Goal: Task Accomplishment & Management: Manage account settings

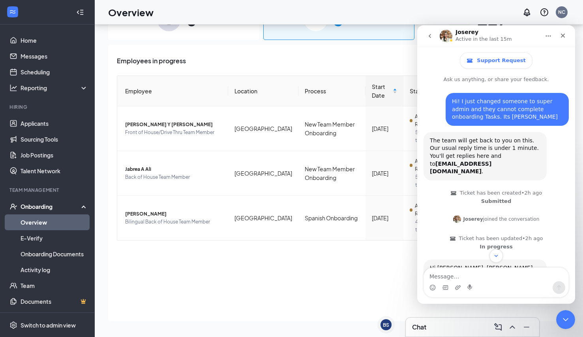
scroll to position [1429, 0]
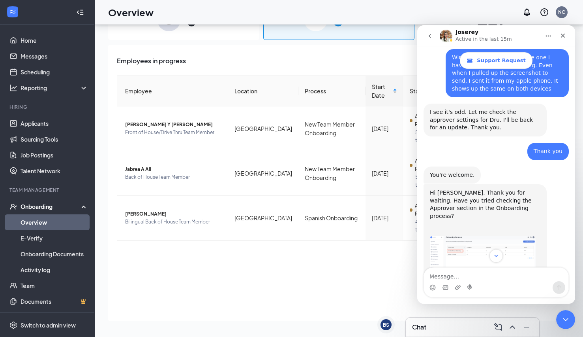
click at [471, 235] on img "Joserey says…" at bounding box center [483, 266] width 106 height 62
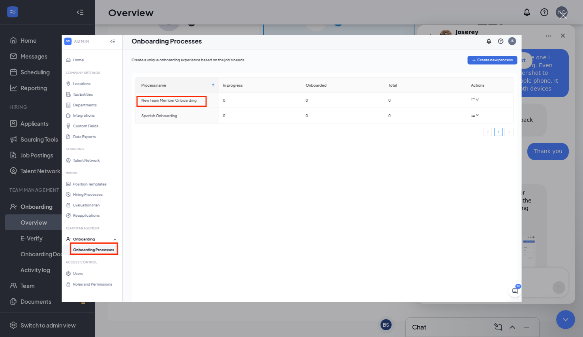
scroll to position [0, 0]
click at [544, 109] on div "Intercom messenger" at bounding box center [291, 168] width 583 height 337
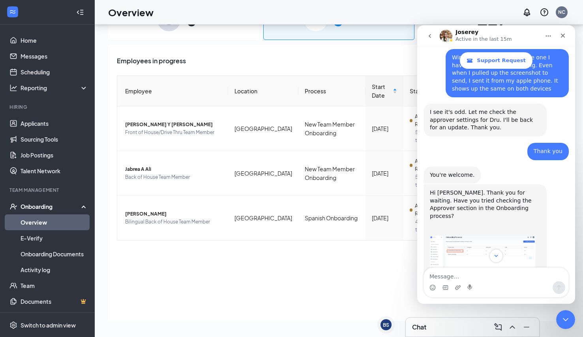
click at [475, 301] on img "Joserey says…" at bounding box center [483, 325] width 106 height 48
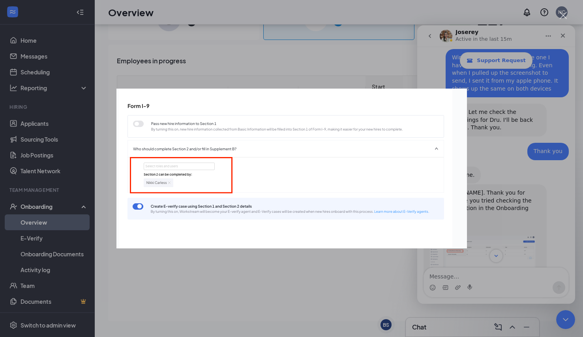
click at [391, 84] on div "Intercom messenger" at bounding box center [291, 168] width 583 height 337
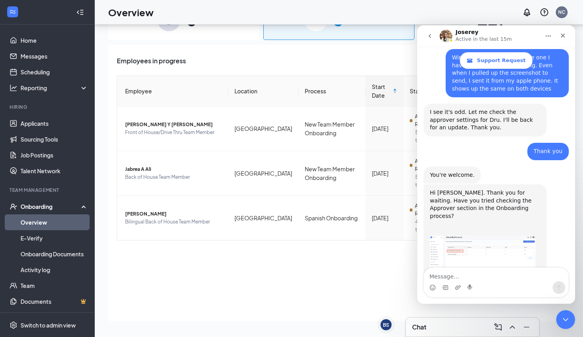
scroll to position [1482, 0]
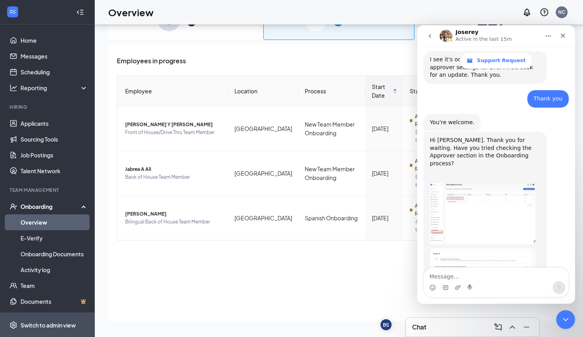
click at [51, 323] on div "Switch to admin view" at bounding box center [48, 325] width 55 height 8
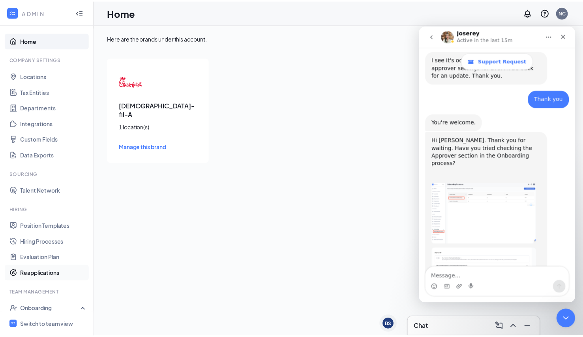
scroll to position [75, 0]
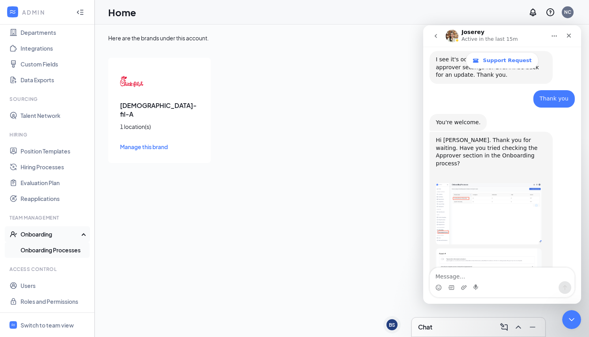
click at [37, 250] on link "Onboarding Processes" at bounding box center [55, 250] width 68 height 16
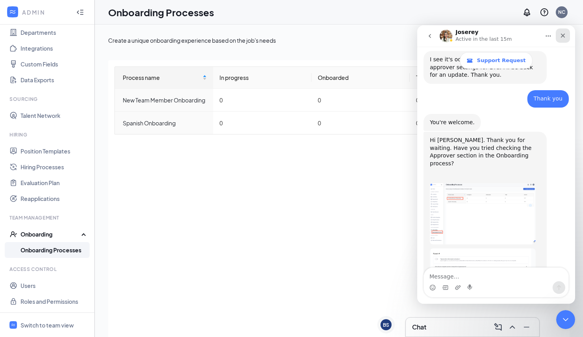
click at [563, 38] on icon "Close" at bounding box center [563, 35] width 6 height 6
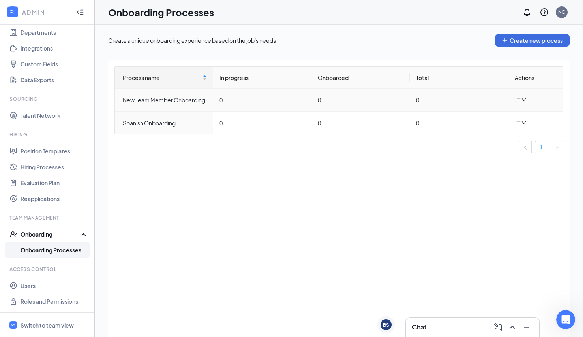
click at [524, 101] on icon "down" at bounding box center [524, 100] width 6 height 6
click at [465, 116] on div "Edit process" at bounding box center [480, 117] width 85 height 9
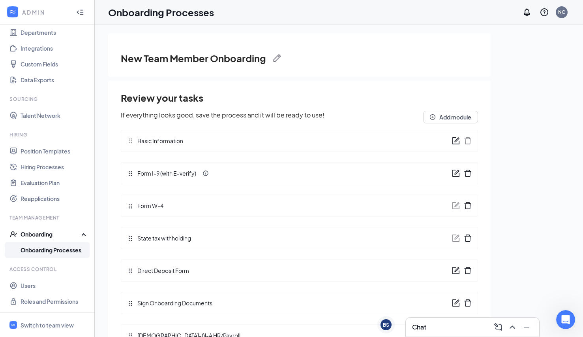
scroll to position [36, 0]
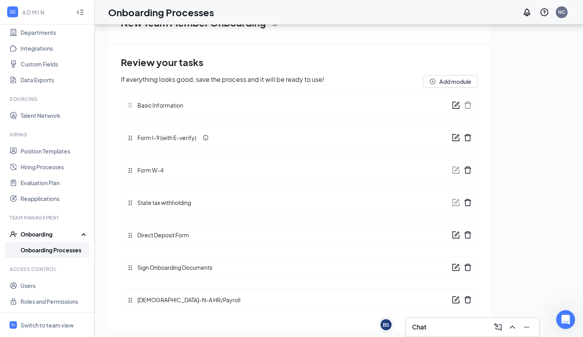
click at [452, 297] on icon "form" at bounding box center [456, 299] width 8 height 8
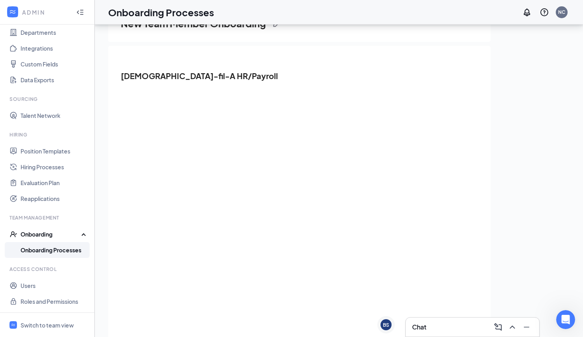
click at [527, 216] on div "New Team Member Onboarding [DEMOGRAPHIC_DATA]-fil-A HR/Payroll" at bounding box center [339, 162] width 462 height 329
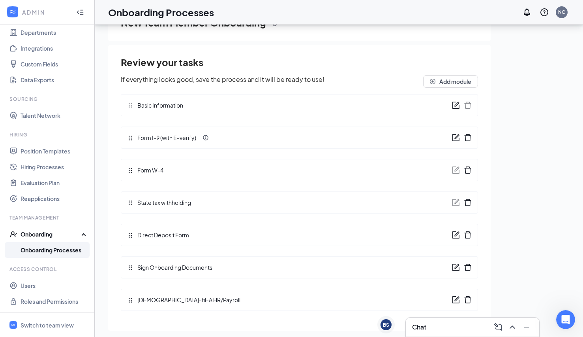
scroll to position [1, 0]
click at [455, 266] on icon "form" at bounding box center [457, 265] width 5 height 5
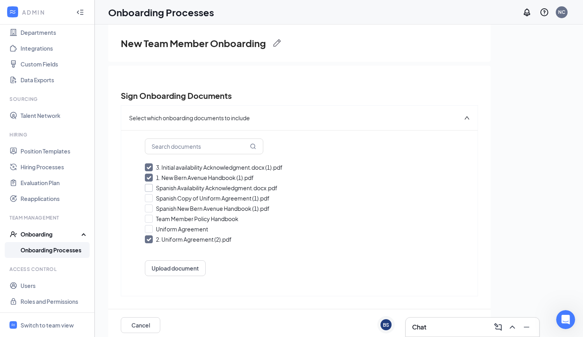
scroll to position [36, 0]
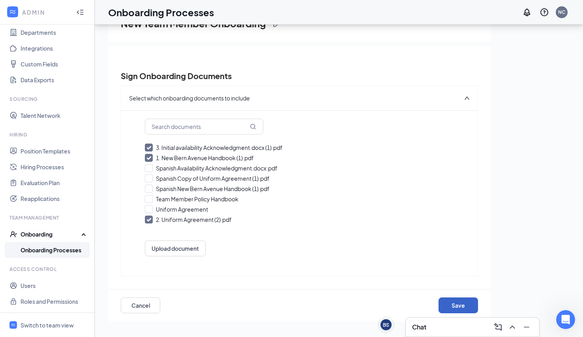
click at [461, 310] on button "Save" at bounding box center [459, 305] width 40 height 16
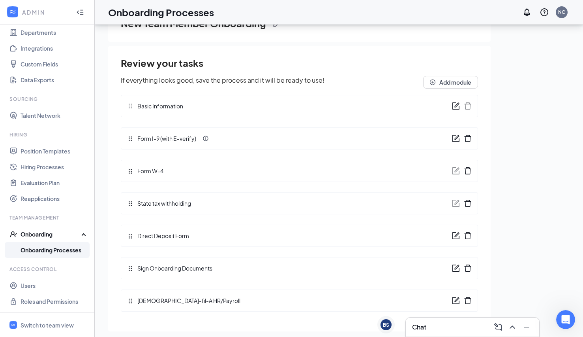
click at [452, 141] on icon "form" at bounding box center [456, 138] width 8 height 8
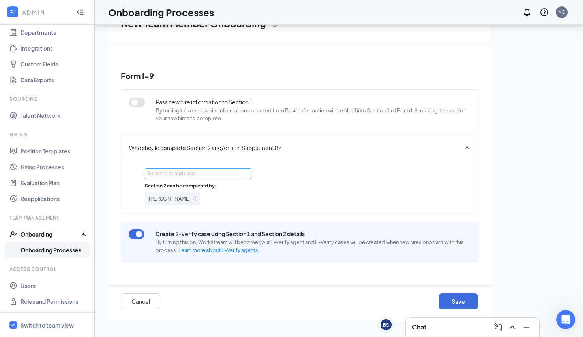
click at [219, 169] on div "Select roles and users" at bounding box center [196, 173] width 98 height 8
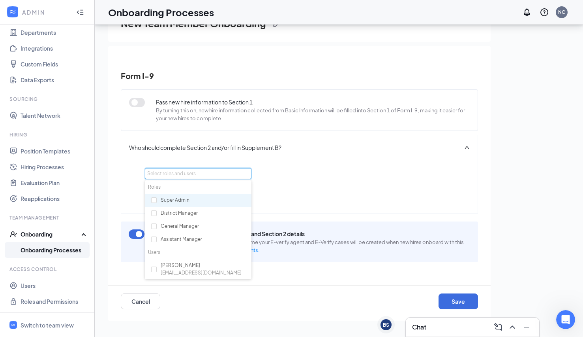
click at [175, 204] on div "Super Admin" at bounding box center [198, 200] width 107 height 13
checkbox input "true"
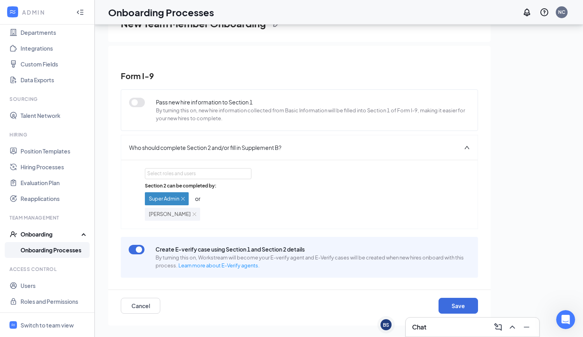
click at [494, 215] on div "New Team Member Onboarding Form I-9 Pass new hire information to Section 1 By t…" at bounding box center [339, 162] width 462 height 329
click at [466, 307] on button "Save" at bounding box center [459, 305] width 40 height 16
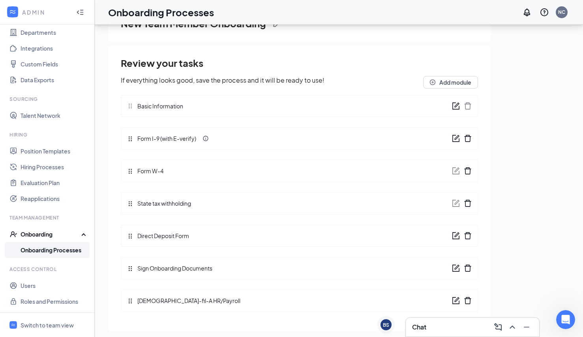
click at [455, 105] on icon "form" at bounding box center [457, 104] width 5 height 5
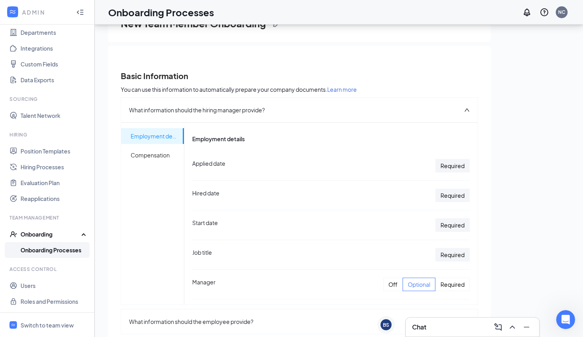
scroll to position [47, 0]
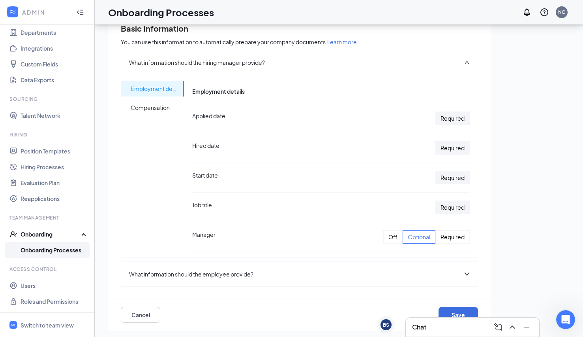
click at [465, 271] on icon "down" at bounding box center [468, 274] width 6 height 6
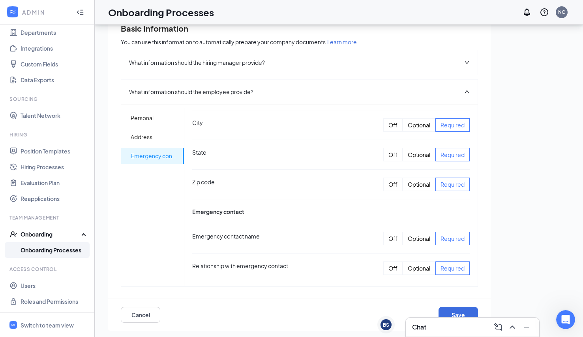
scroll to position [399, 0]
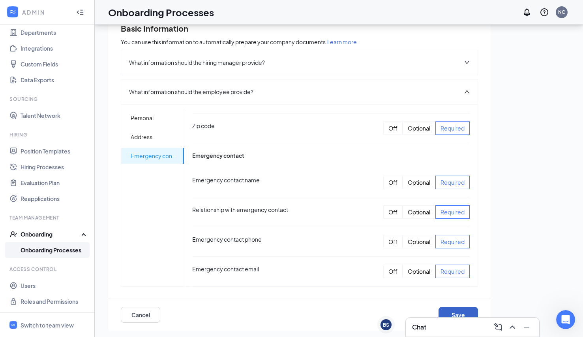
click at [453, 312] on button "Save" at bounding box center [459, 315] width 40 height 16
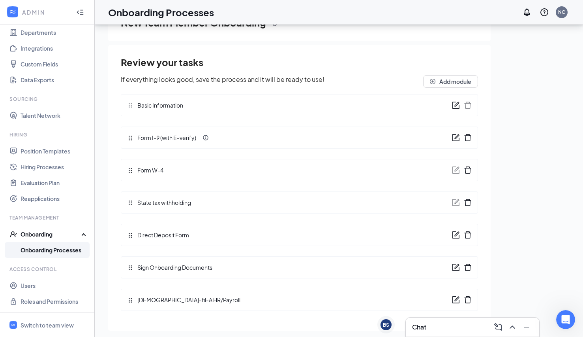
scroll to position [1, 0]
click at [452, 235] on icon "form" at bounding box center [456, 235] width 8 height 8
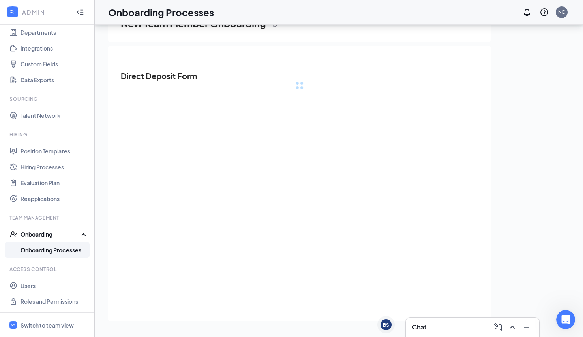
scroll to position [0, 0]
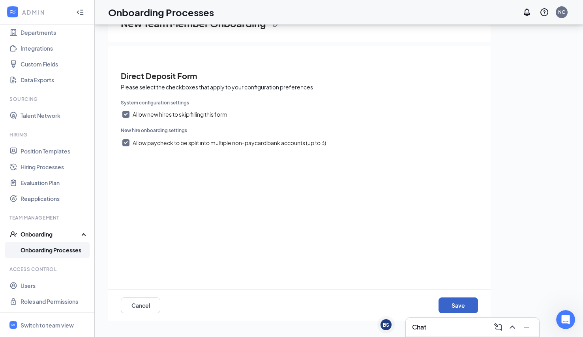
click at [458, 302] on button "Save" at bounding box center [459, 305] width 40 height 16
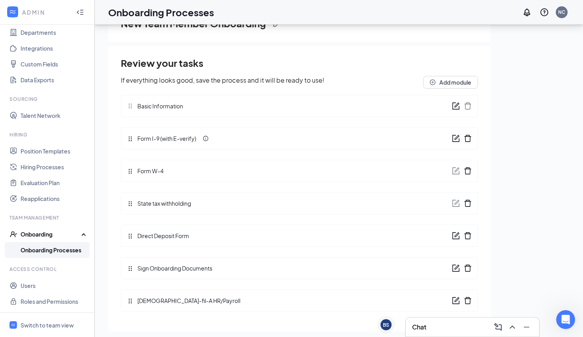
click at [452, 270] on icon "form" at bounding box center [456, 268] width 8 height 8
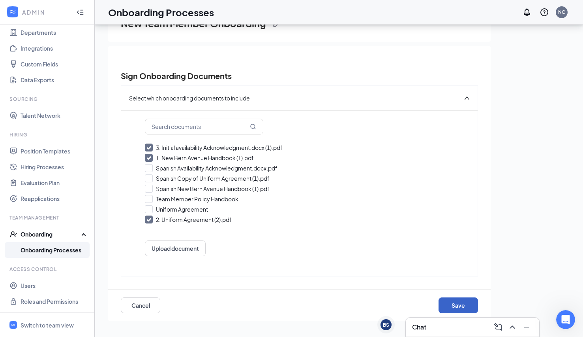
click at [459, 303] on button "Save" at bounding box center [459, 305] width 40 height 16
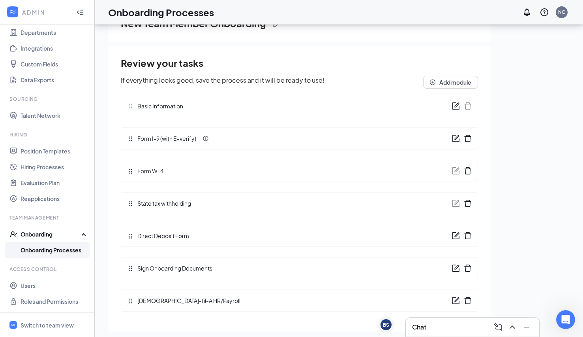
scroll to position [1, 0]
click at [452, 301] on icon "form" at bounding box center [456, 299] width 8 height 8
click at [572, 316] on div "Open Intercom Messenger" at bounding box center [565, 318] width 26 height 26
click at [583, 312] on icon "go back" at bounding box center [588, 314] width 6 height 6
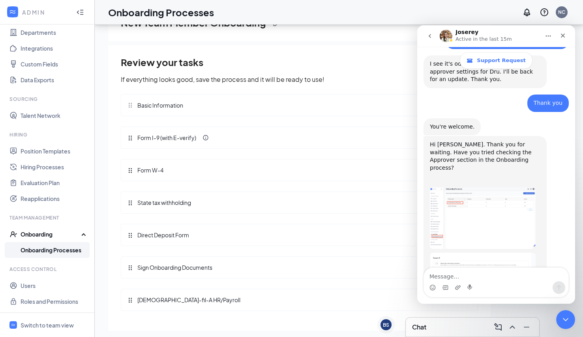
scroll to position [1482, 0]
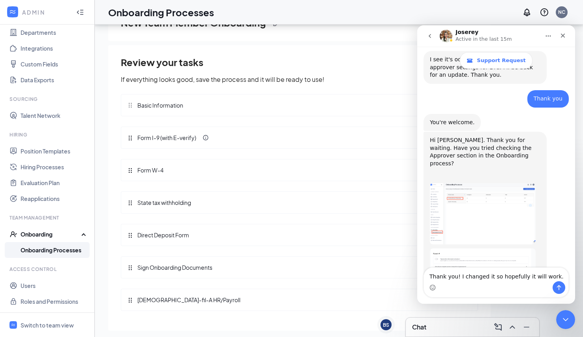
type textarea "Thank you! I changed it so hopefully it will work."
click at [560, 284] on icon "Send a message…" at bounding box center [559, 287] width 6 height 6
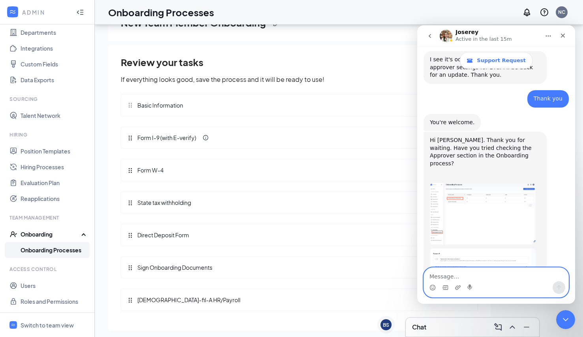
scroll to position [1513, 0]
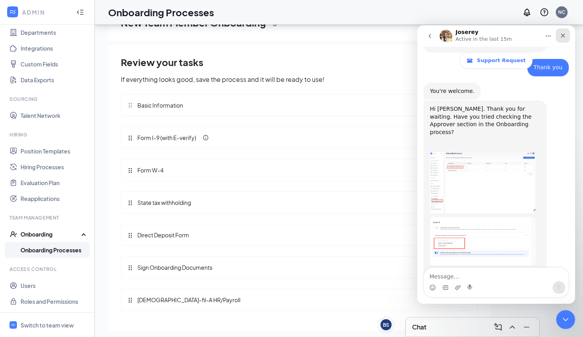
click at [566, 36] on icon "Close" at bounding box center [563, 35] width 6 height 6
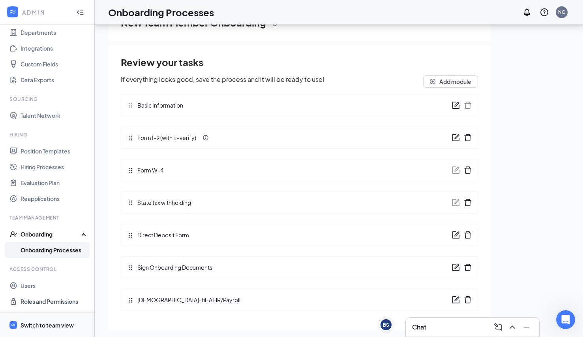
click at [52, 321] on div "Switch to team view" at bounding box center [47, 325] width 53 height 8
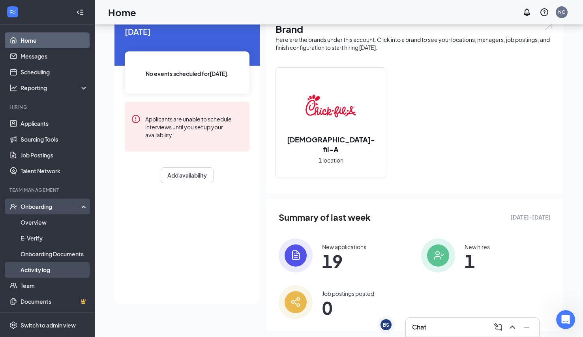
scroll to position [16, 0]
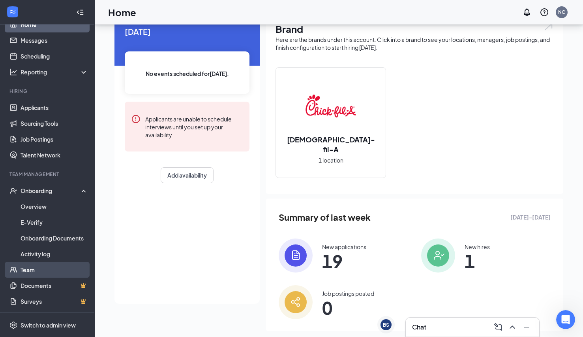
click at [42, 269] on link "Team" at bounding box center [55, 270] width 68 height 16
